Goal: Find specific page/section: Find specific page/section

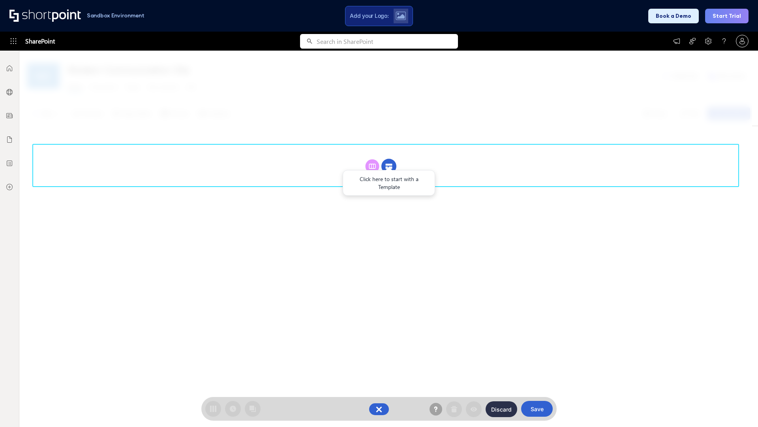
click at [389, 166] on circle at bounding box center [388, 166] width 15 height 15
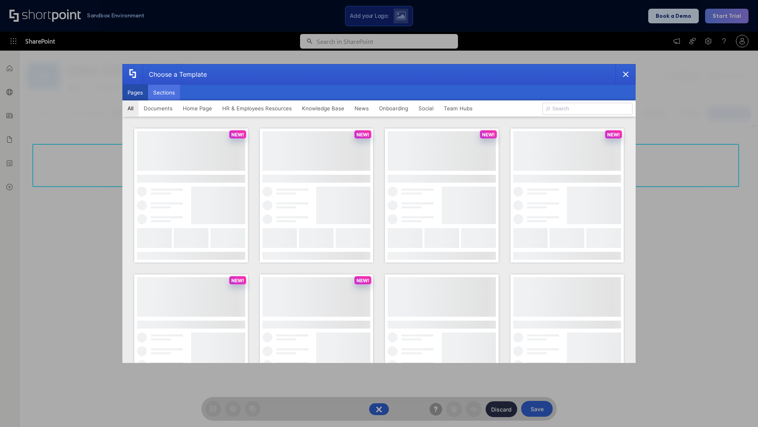
click at [164, 92] on button "Sections" at bounding box center [164, 93] width 32 height 16
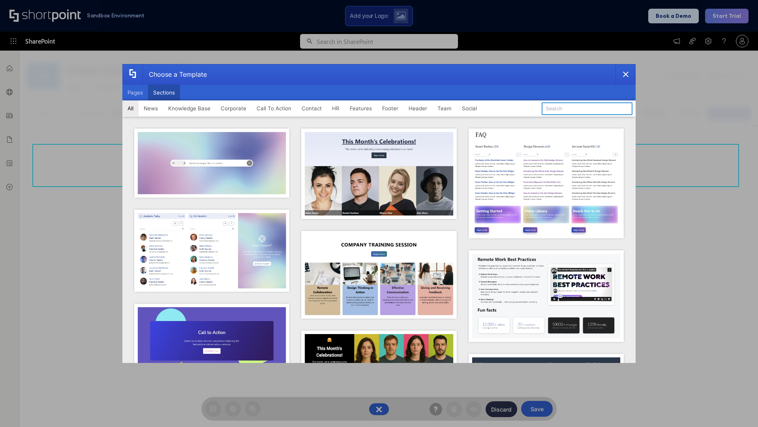
type input "Events"
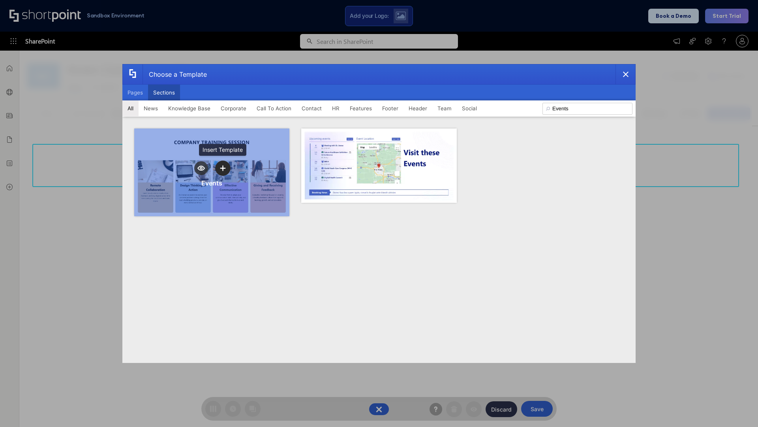
click at [223, 168] on icon "template selector" at bounding box center [223, 168] width 6 height 6
